Goal: Task Accomplishment & Management: Complete application form

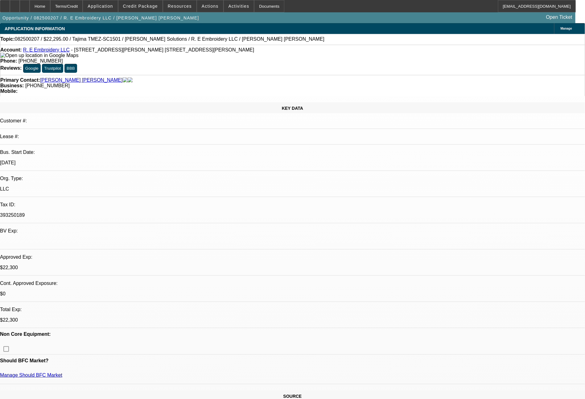
select select "0"
select select "2"
select select "0"
select select "2"
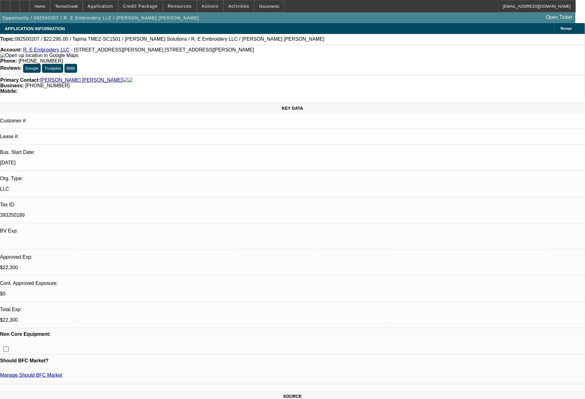
select select "0"
select select "2"
select select "0"
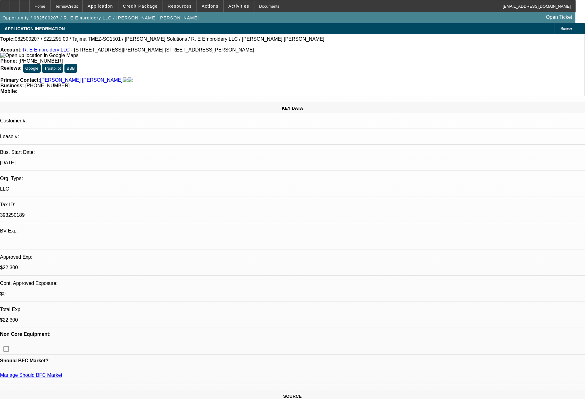
select select "2"
select select "0"
select select "1"
select select "2"
select select "6"
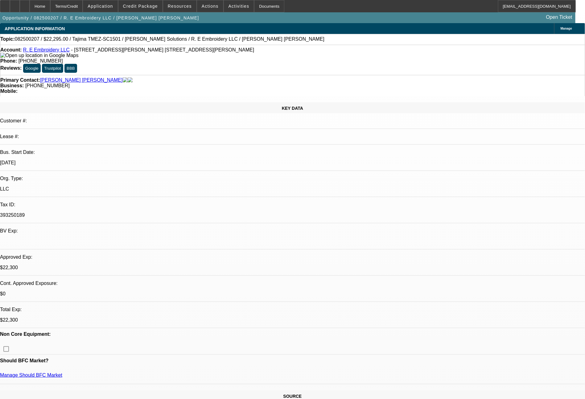
select select "1"
select select "2"
select select "6"
select select "1"
select select "2"
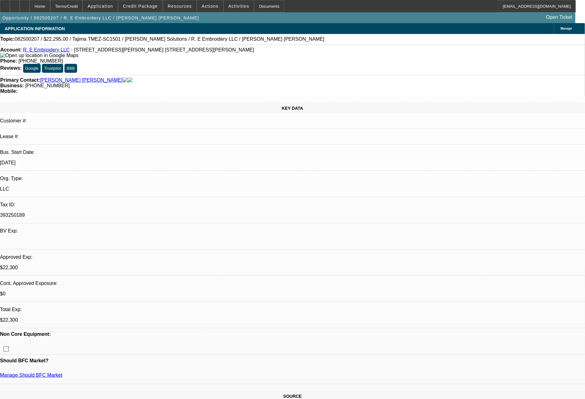
select select "6"
select select "1"
select select "2"
select select "6"
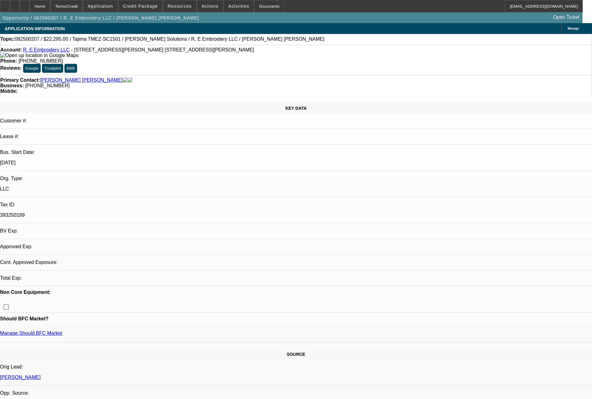
select select "0"
select select "2"
select select "0"
select select "2"
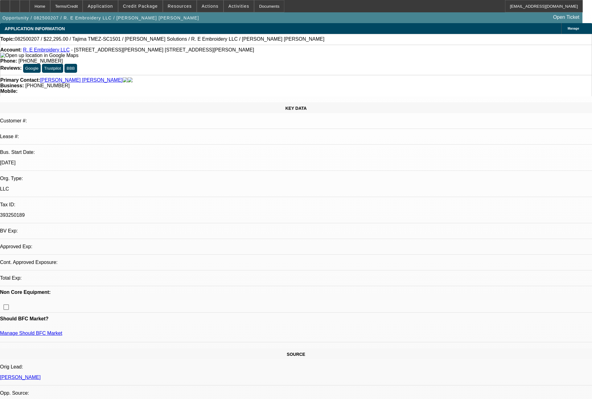
select select "0"
select select "2"
select select "0"
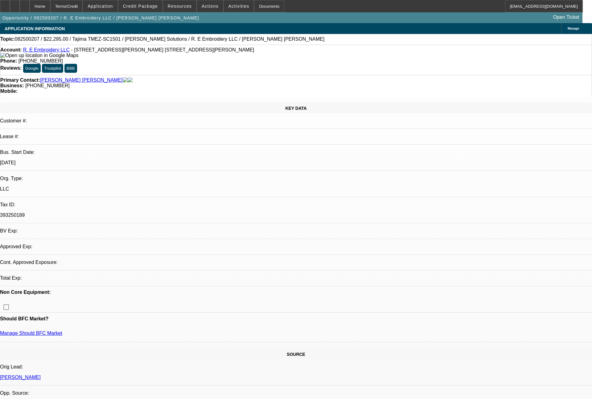
select select "2"
select select "0"
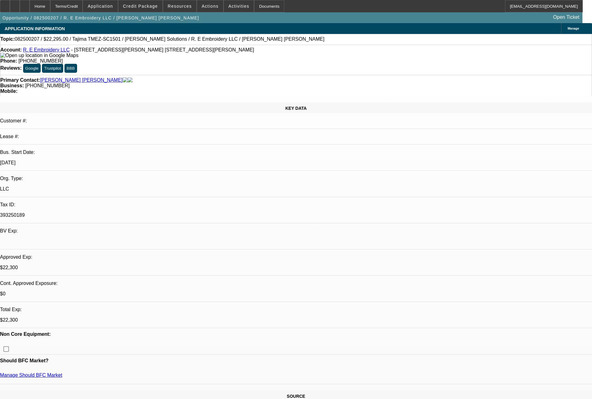
select select "1"
select select "2"
select select "6"
select select "1"
select select "2"
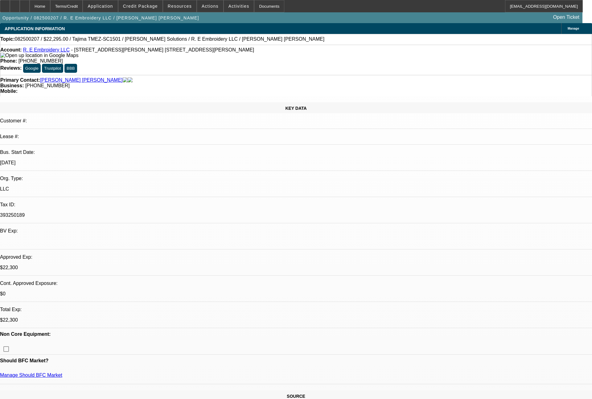
select select "6"
select select "1"
select select "2"
select select "6"
select select "1"
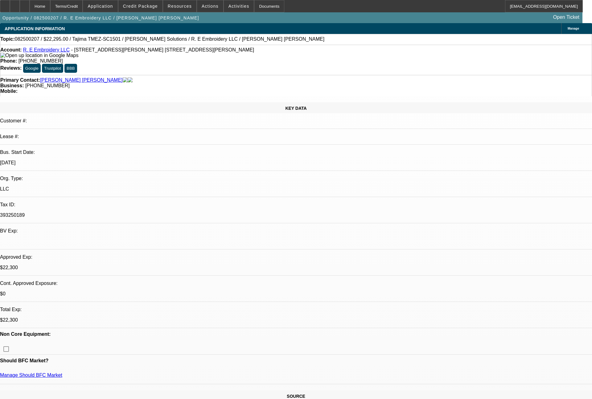
select select "2"
select select "6"
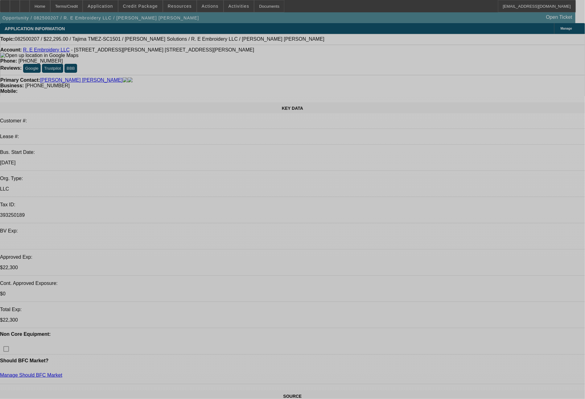
select select "0"
select select "2"
select select "0"
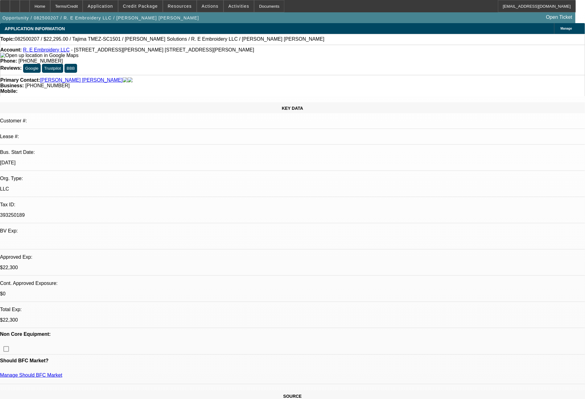
select select "6"
select select "0"
select select "2"
select select "0"
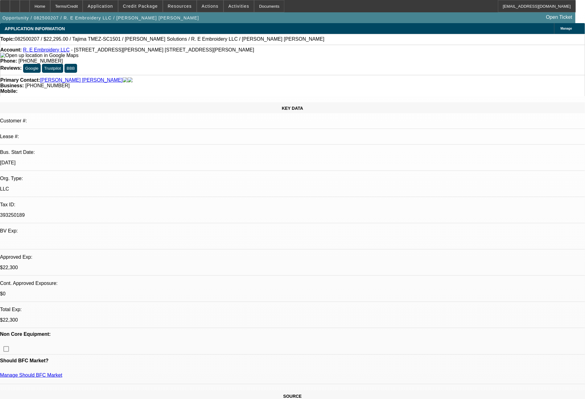
select select "6"
select select "0"
select select "2"
select select "0"
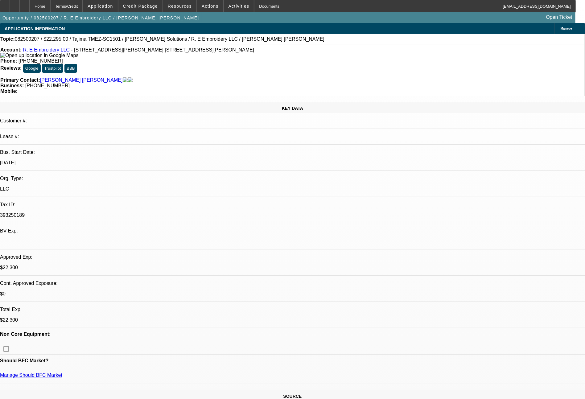
select select "6"
select select "0"
select select "2"
select select "0"
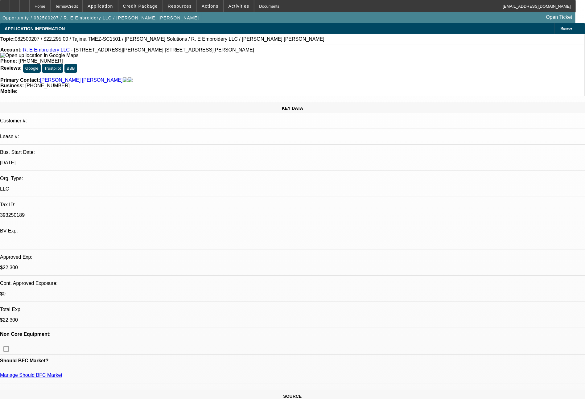
select select "6"
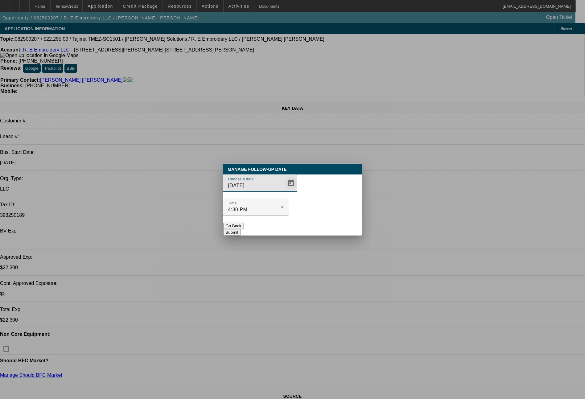
click at [283, 190] on span "Open calendar" at bounding box center [290, 183] width 15 height 15
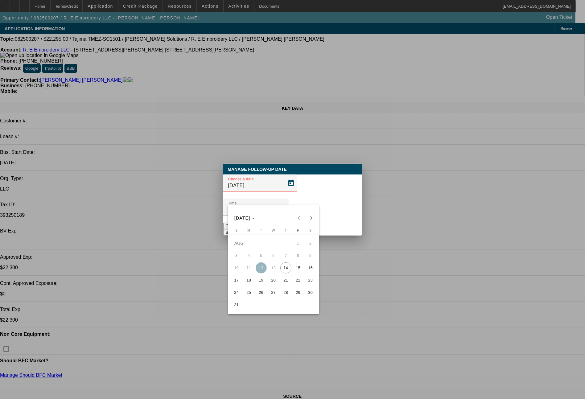
click at [296, 265] on span "15" at bounding box center [297, 267] width 11 height 11
type input "8/15/2025"
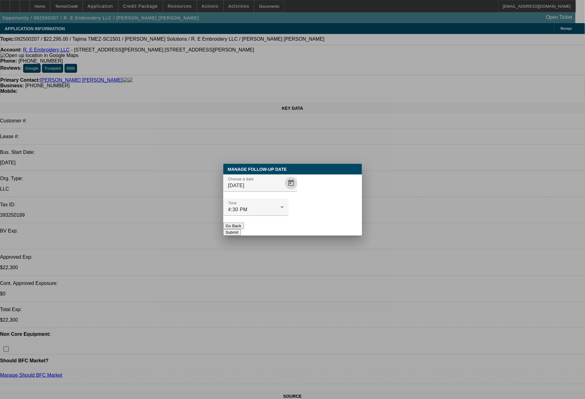
click at [241, 229] on button "Submit" at bounding box center [232, 232] width 18 height 6
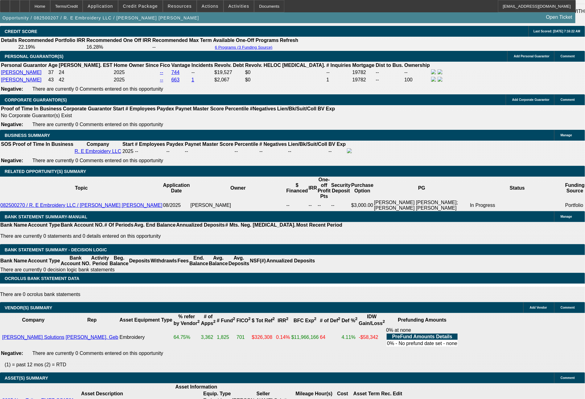
scroll to position [932, 0]
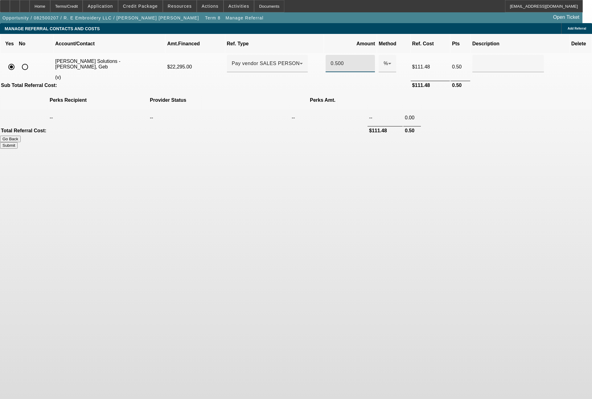
click at [330, 60] on input "0.500" at bounding box center [349, 63] width 39 height 7
click at [18, 142] on button "Submit" at bounding box center [9, 145] width 18 height 6
type input "0.400"
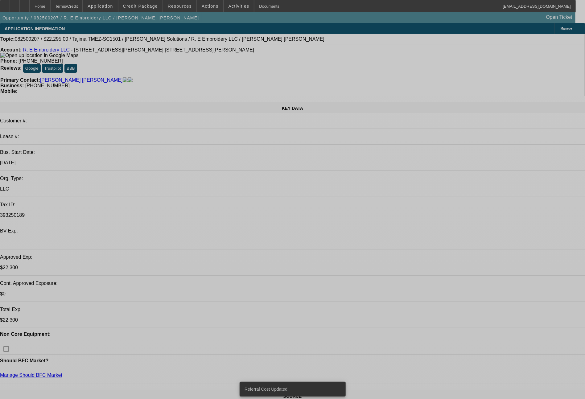
select select "0"
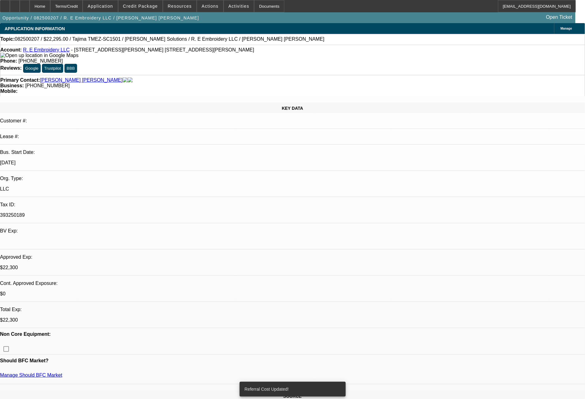
select select "2"
select select "0"
select select "6"
select select "0"
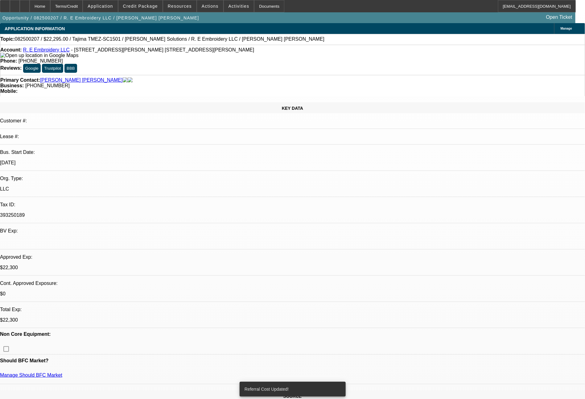
select select "2"
select select "0"
select select "6"
select select "0"
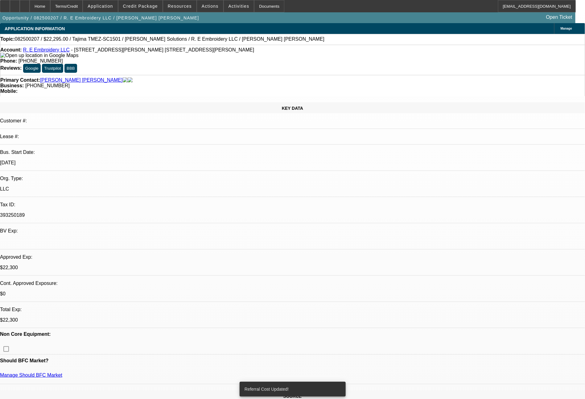
select select "2"
select select "0"
select select "6"
select select "0"
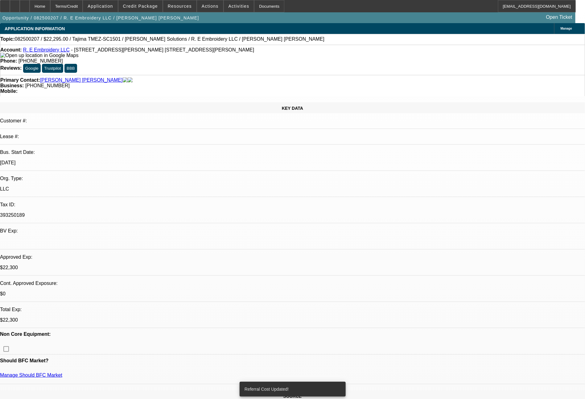
select select "2"
select select "0"
select select "6"
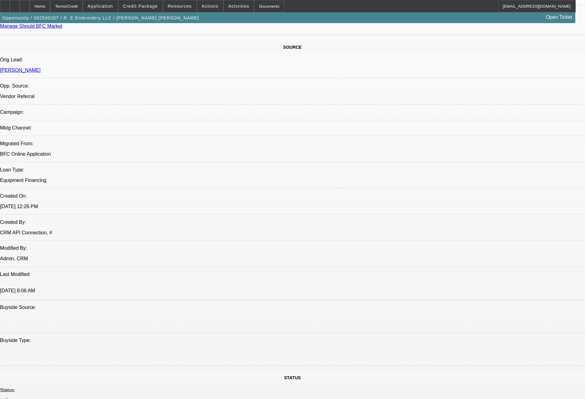
scroll to position [698, 0]
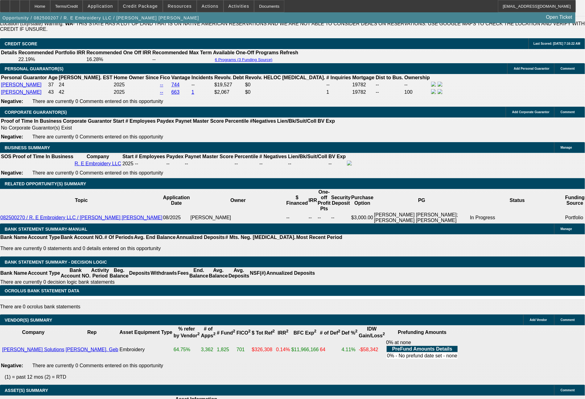
scroll to position [920, 0]
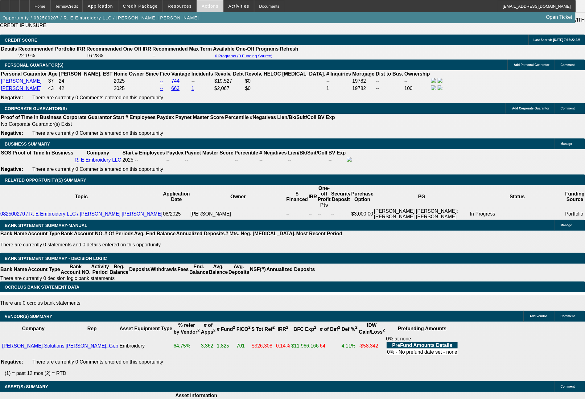
click at [200, 6] on span at bounding box center [210, 6] width 26 height 15
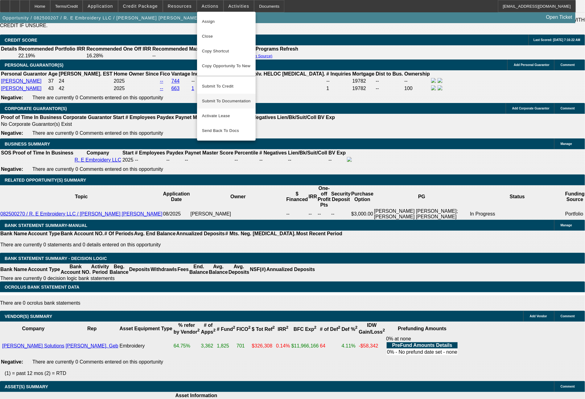
click at [224, 97] on span "Submit To Documentation" at bounding box center [226, 100] width 49 height 7
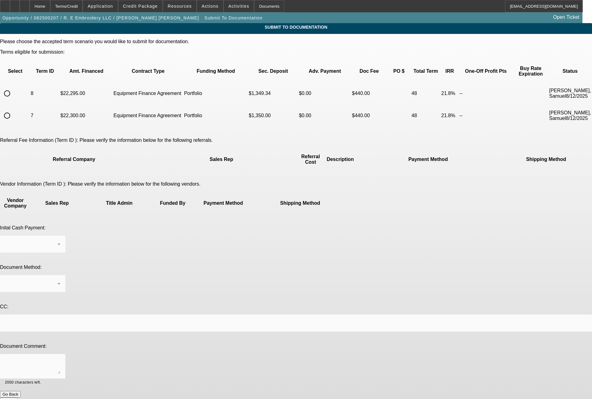
click at [13, 87] on input "radio" at bounding box center [7, 93] width 12 height 12
radio input "true"
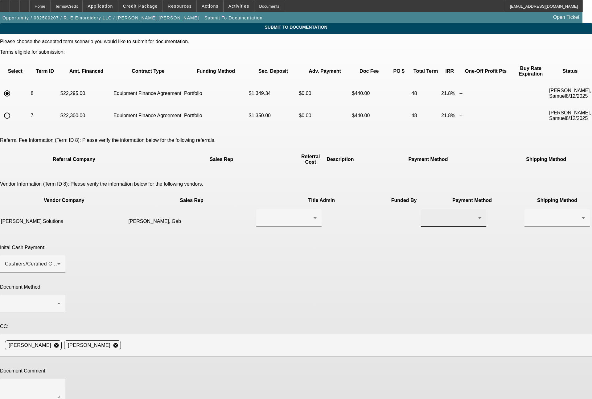
click at [426, 214] on div at bounding box center [452, 217] width 52 height 7
click at [338, 239] on span "ACH" at bounding box center [337, 236] width 11 height 7
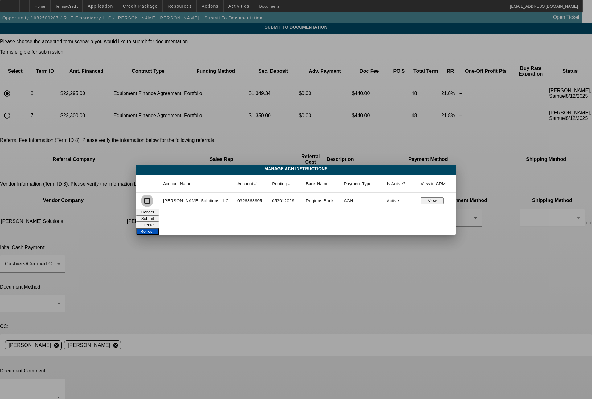
click at [153, 202] on input "checkbox" at bounding box center [147, 200] width 12 height 12
checkbox input "true"
click at [159, 215] on button "Submit" at bounding box center [147, 218] width 23 height 6
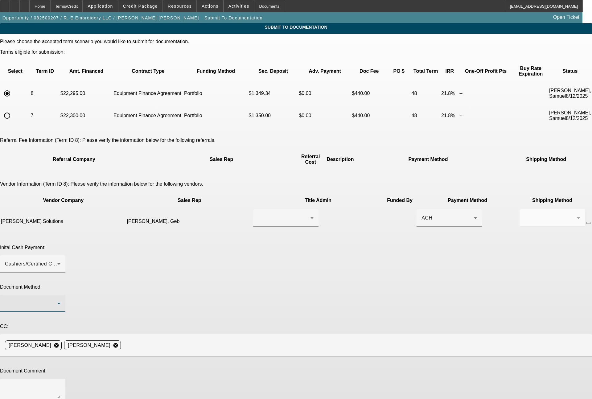
click at [57, 300] on div at bounding box center [31, 303] width 52 height 7
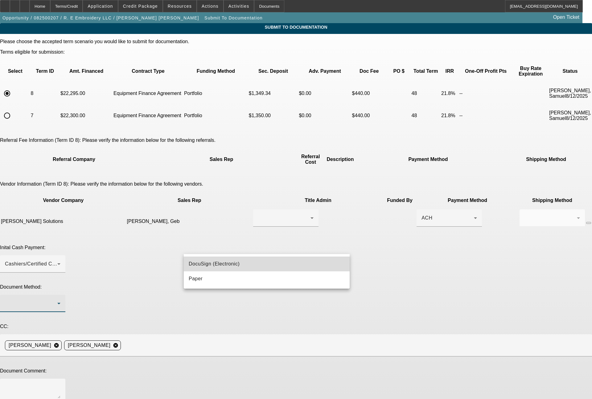
click at [211, 267] on span "DocuSign (Electronic)" at bounding box center [214, 263] width 51 height 7
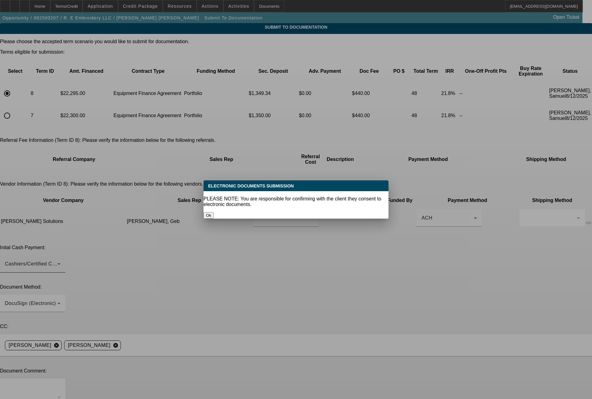
drag, startPoint x: 271, startPoint y: 206, endPoint x: 259, endPoint y: 226, distance: 22.9
click at [214, 212] on button "Ok" at bounding box center [208, 215] width 10 height 6
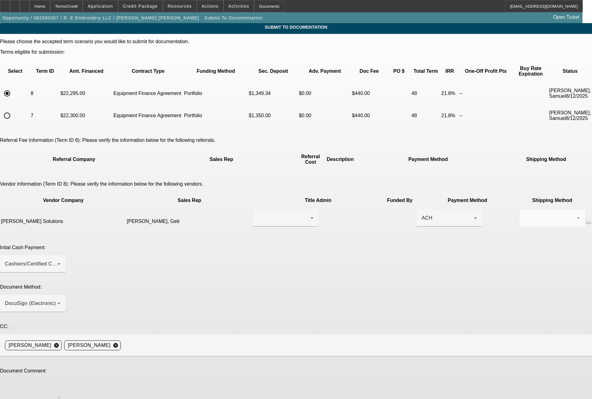
click at [60, 383] on textarea at bounding box center [32, 390] width 55 height 15
click at [60, 383] on textarea "ready for docs. You can do the doc call to Cecilio at 509 845 9464 (that is his…" at bounding box center [32, 390] width 55 height 15
click at [60, 383] on textarea "Ready for docs. You can do the doc call to Cecilio at 509 845 9464 (that is his…" at bounding box center [32, 390] width 55 height 15
type textarea "Ready for docs. You can do the doc call to Cecilio at 509 845 9464 (that is his…"
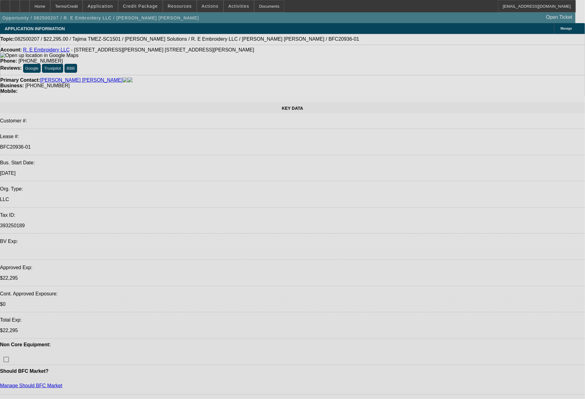
select select "0"
select select "2"
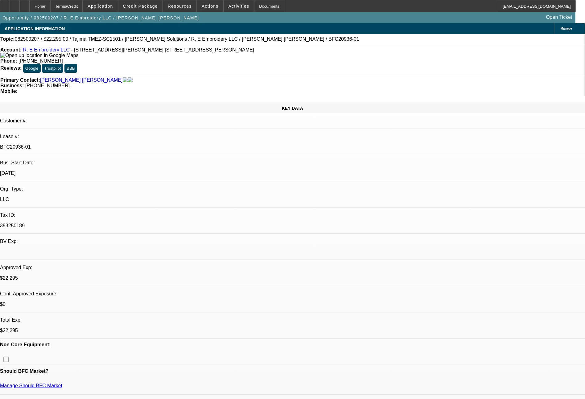
select select "2"
select select "0"
select select "6"
select select "0"
select select "2"
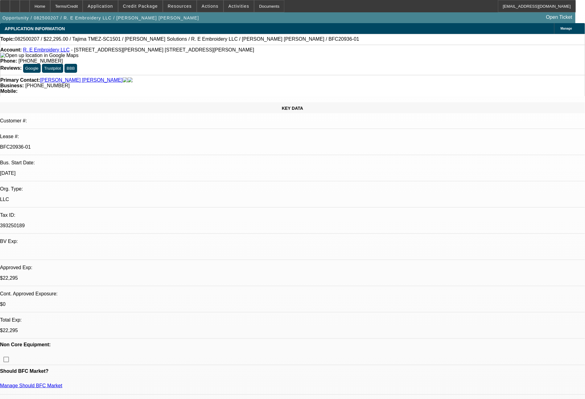
select select "2"
select select "0"
select select "6"
select select "0"
select select "2"
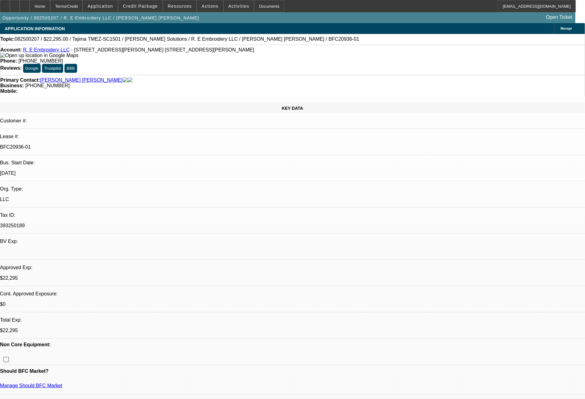
select select "2"
select select "0"
select select "6"
select select "0"
select select "2"
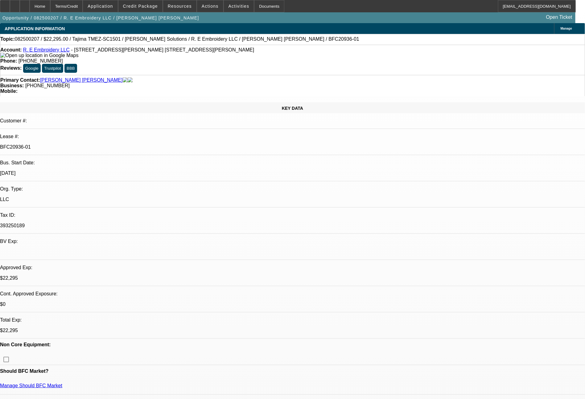
select select "2"
select select "0"
select select "6"
click at [140, 5] on span "Credit Package" at bounding box center [140, 6] width 35 height 5
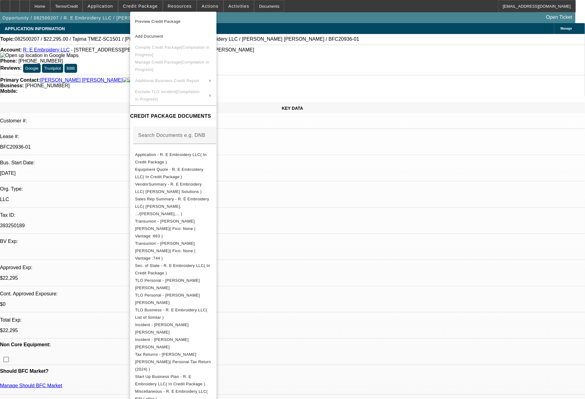
click at [453, 262] on div at bounding box center [292, 199] width 585 height 399
